Goal: Transaction & Acquisition: Download file/media

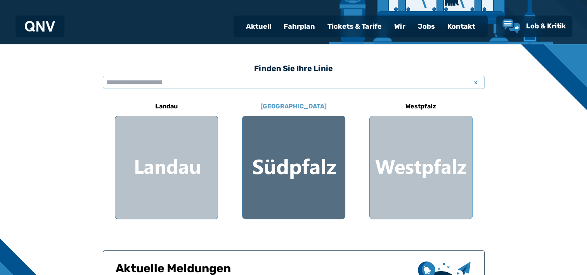
scroll to position [194, 0]
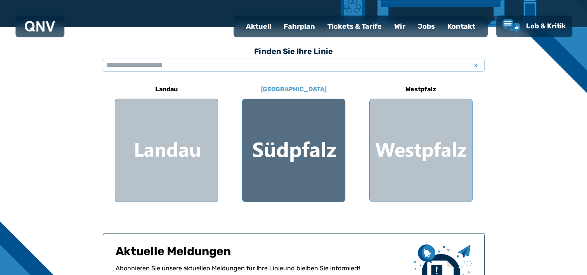
click at [299, 148] on div at bounding box center [293, 150] width 102 height 102
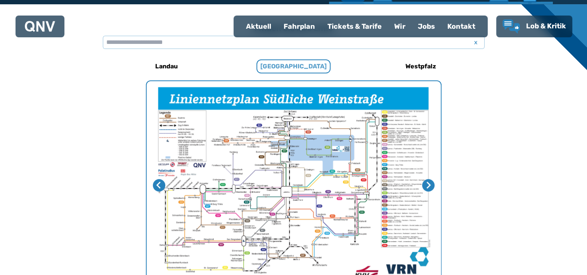
scroll to position [161, 0]
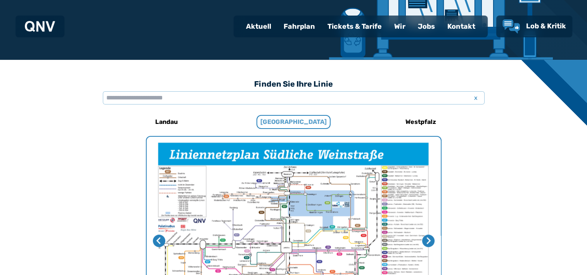
scroll to position [194, 0]
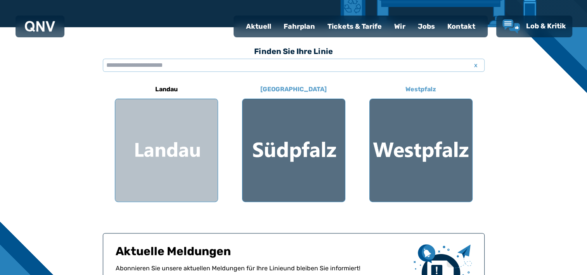
click at [393, 144] on div at bounding box center [421, 150] width 102 height 102
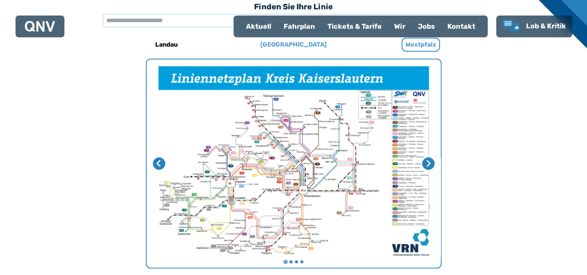
scroll to position [239, 0]
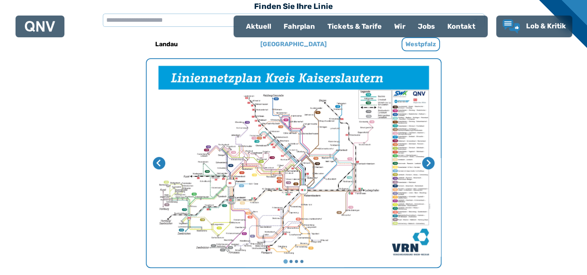
scroll to position [194, 0]
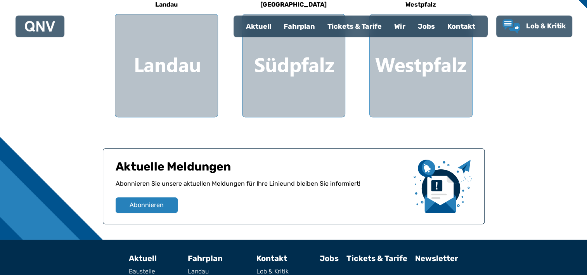
scroll to position [224, 0]
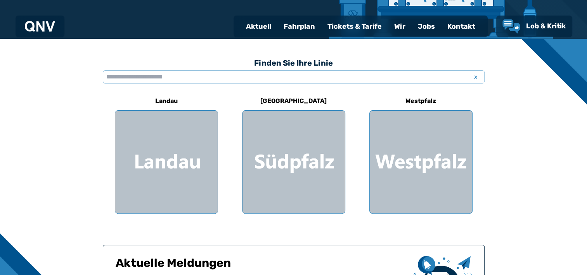
scroll to position [116, 0]
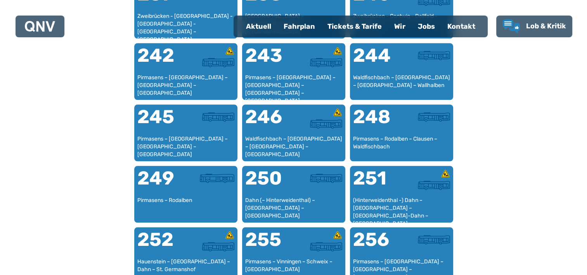
scroll to position [860, 0]
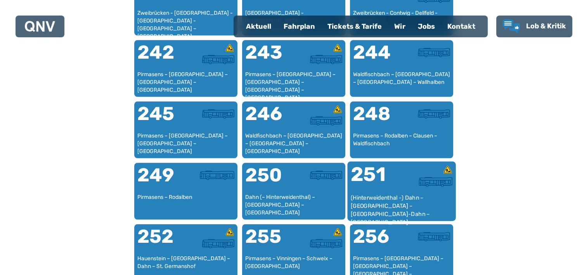
click at [373, 202] on div "(Hinterweidenthal -) Dahn – Bundenthal – Fischbach-Dahn – Ludwigswinkel" at bounding box center [401, 206] width 102 height 24
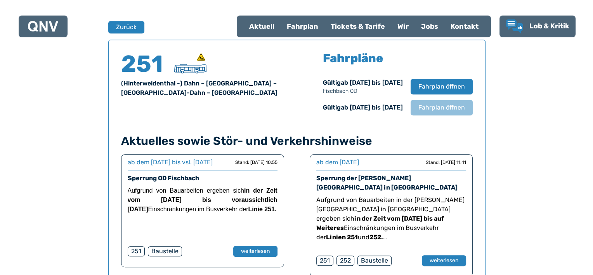
scroll to position [472, 0]
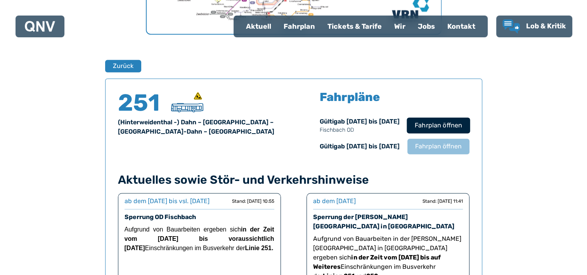
click at [433, 125] on span "Fahrplan öffnen" at bounding box center [437, 125] width 47 height 9
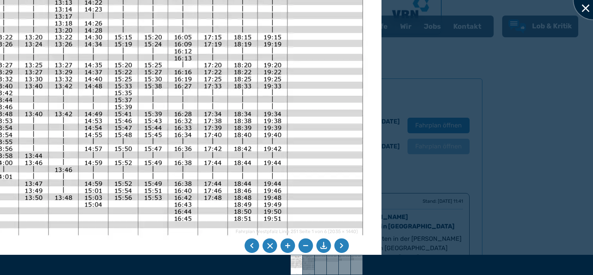
click at [581, 9] on div at bounding box center [592, 0] width 39 height 39
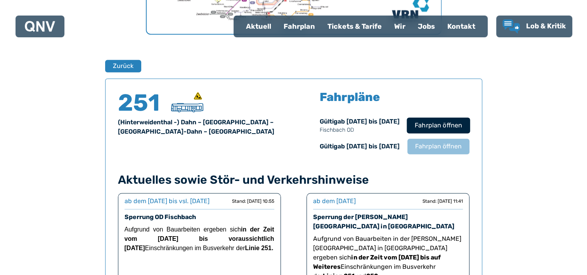
click at [417, 127] on span "Fahrplan öffnen" at bounding box center [437, 125] width 47 height 9
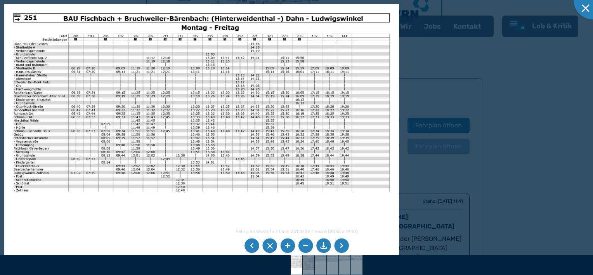
click at [324, 247] on li at bounding box center [323, 245] width 15 height 15
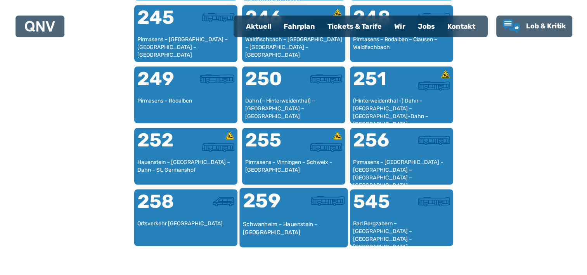
scroll to position [1015, 0]
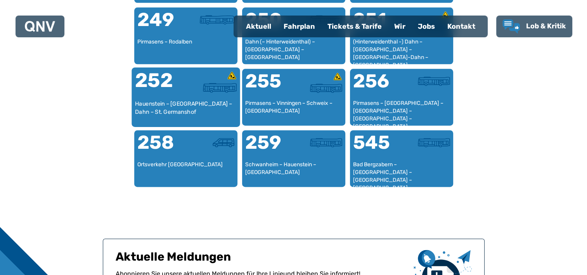
click at [175, 101] on div "Hauenstein – [GEOGRAPHIC_DATA] – Dahn – St. Germanshof" at bounding box center [186, 112] width 102 height 24
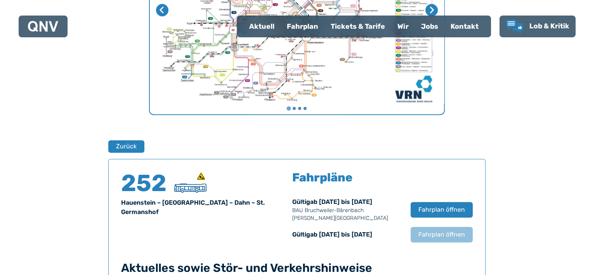
scroll to position [511, 0]
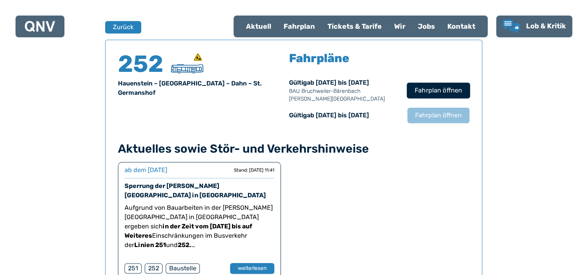
click at [448, 90] on span "Fahrplan öffnen" at bounding box center [437, 90] width 47 height 9
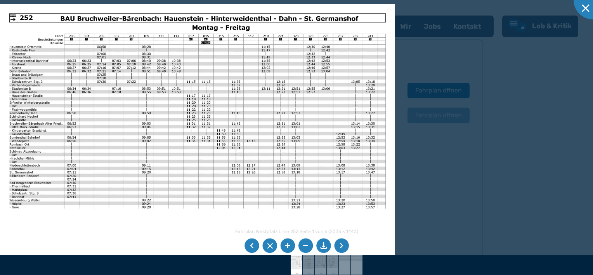
click at [324, 246] on li at bounding box center [323, 245] width 15 height 15
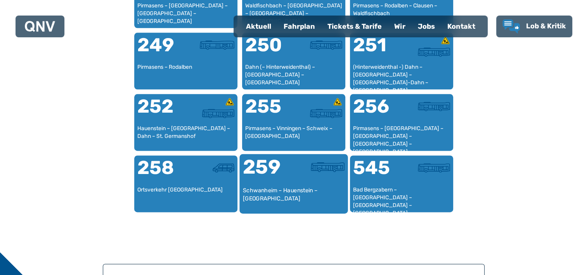
scroll to position [976, 0]
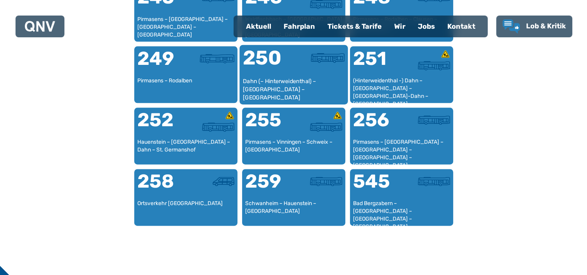
click at [291, 81] on div "Dahn (– Hinterweidenthal) – [GEOGRAPHIC_DATA] – [GEOGRAPHIC_DATA]" at bounding box center [293, 89] width 102 height 24
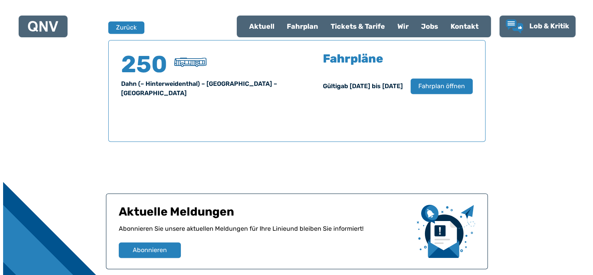
scroll to position [511, 0]
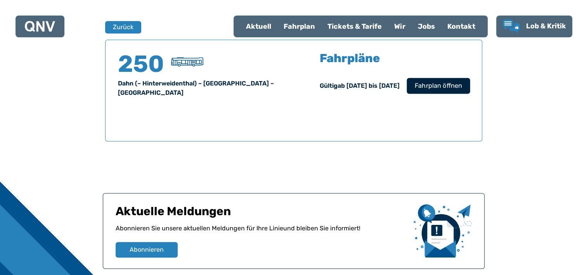
click at [424, 88] on span "Fahrplan öffnen" at bounding box center [437, 85] width 47 height 9
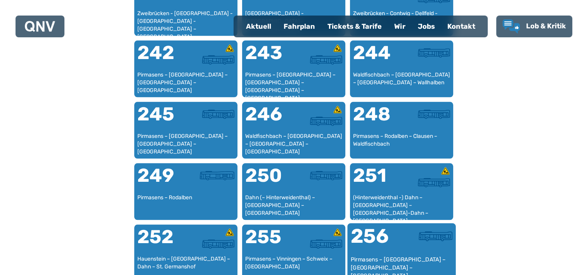
scroll to position [860, 0]
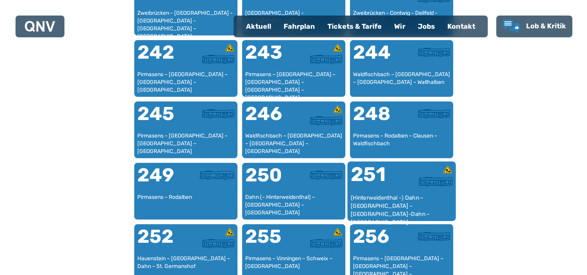
click at [406, 204] on div "(Hinterweidenthal -) Dahn – [GEOGRAPHIC_DATA] – [GEOGRAPHIC_DATA]-Dahn – [GEOGR…" at bounding box center [401, 206] width 102 height 24
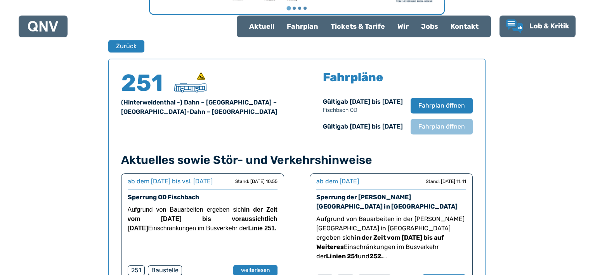
scroll to position [511, 0]
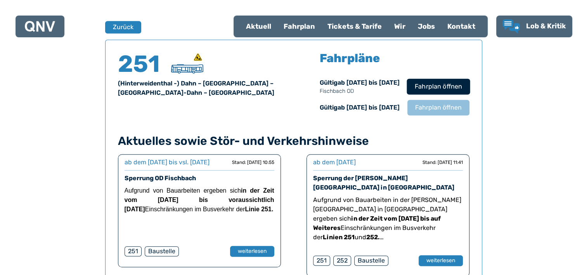
click at [435, 87] on span "Fahrplan öffnen" at bounding box center [437, 86] width 47 height 9
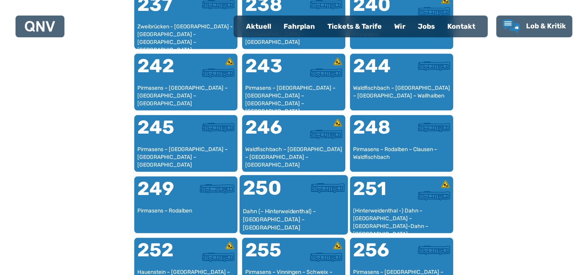
scroll to position [898, 0]
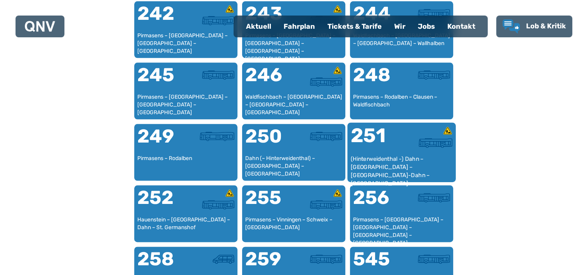
click at [398, 157] on div "(Hinterweidenthal -) Dahn – [GEOGRAPHIC_DATA] – [GEOGRAPHIC_DATA]-Dahn – [GEOGR…" at bounding box center [401, 167] width 102 height 24
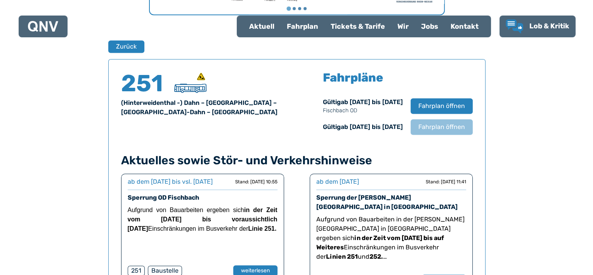
scroll to position [511, 0]
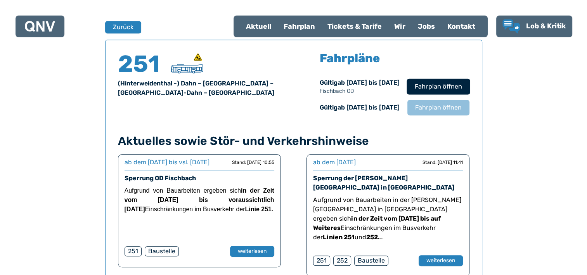
click at [429, 85] on span "Fahrplan öffnen" at bounding box center [437, 86] width 47 height 9
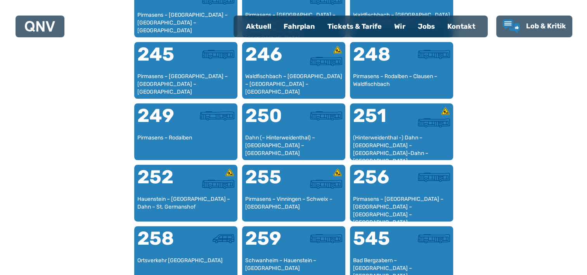
scroll to position [976, 0]
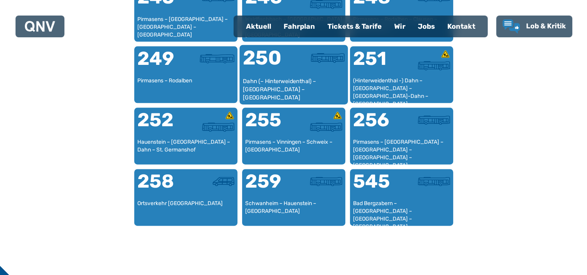
click at [292, 80] on div "Dahn (– Hinterweidenthal) – [GEOGRAPHIC_DATA] – [GEOGRAPHIC_DATA]" at bounding box center [293, 89] width 102 height 24
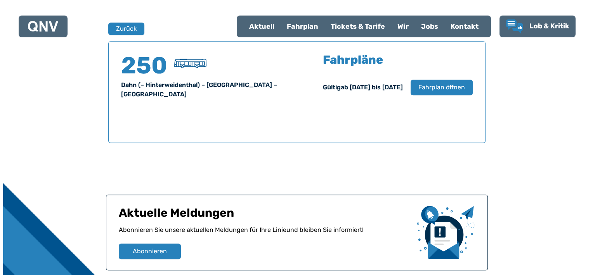
scroll to position [511, 0]
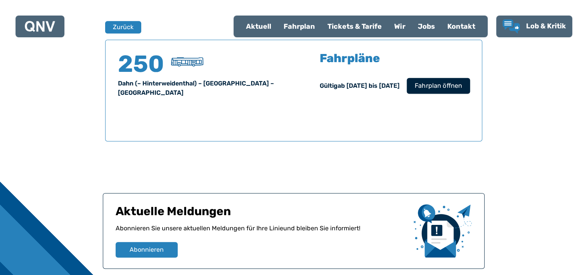
click at [432, 83] on span "Fahrplan öffnen" at bounding box center [437, 85] width 47 height 9
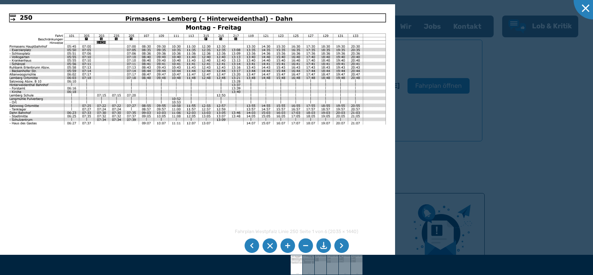
click at [326, 245] on li at bounding box center [323, 245] width 15 height 15
